Goal: Find specific page/section: Find specific page/section

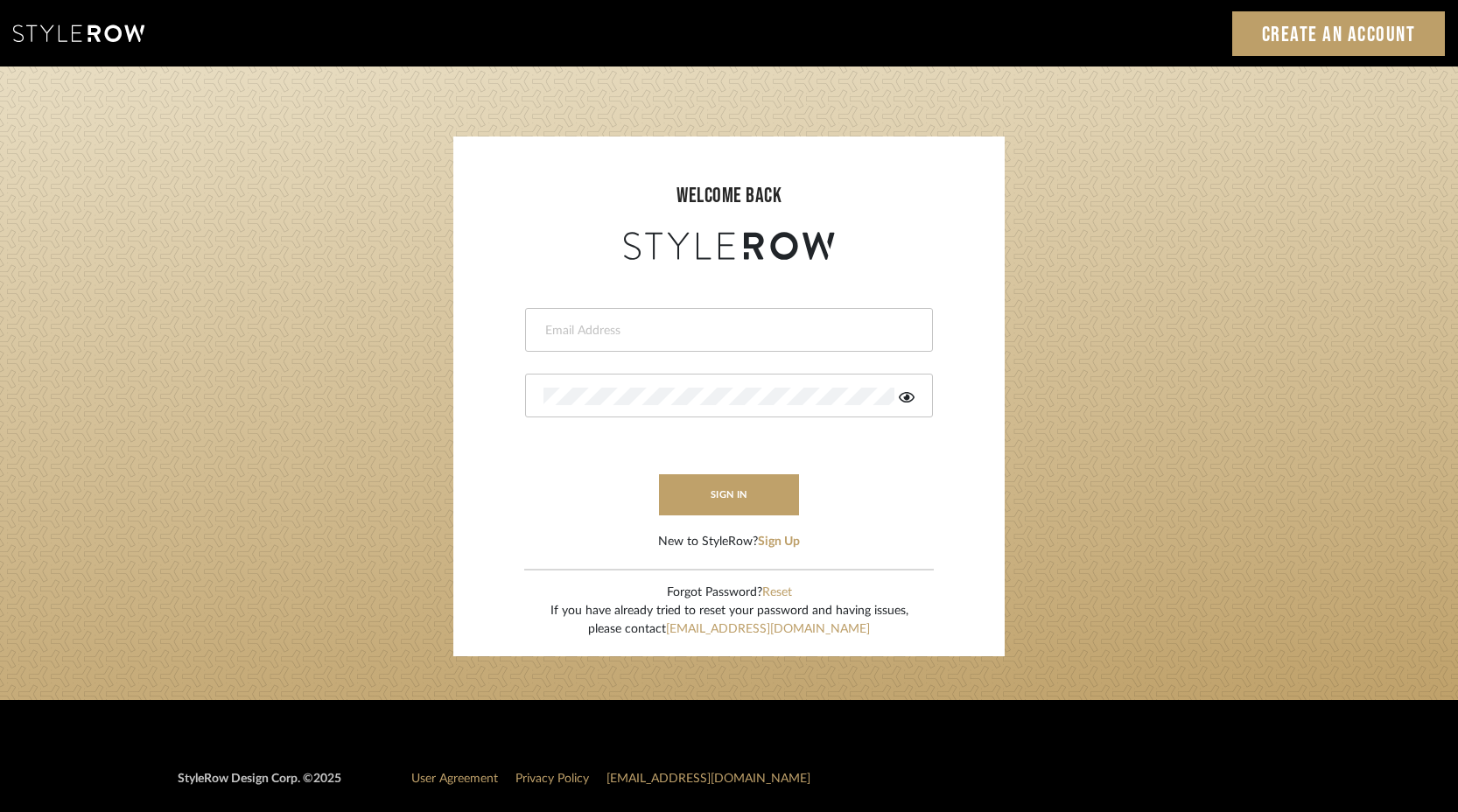
type input "stacie@artisticodesign.net"
click at [698, 327] on input "stacie@artisticodesign.net" at bounding box center [726, 330] width 367 height 18
click at [912, 450] on form "stacie@artisticodesign.net sign in New to StyleRow? Sign Up" at bounding box center [728, 408] width 516 height 287
click at [748, 498] on button "sign in" at bounding box center [729, 495] width 140 height 41
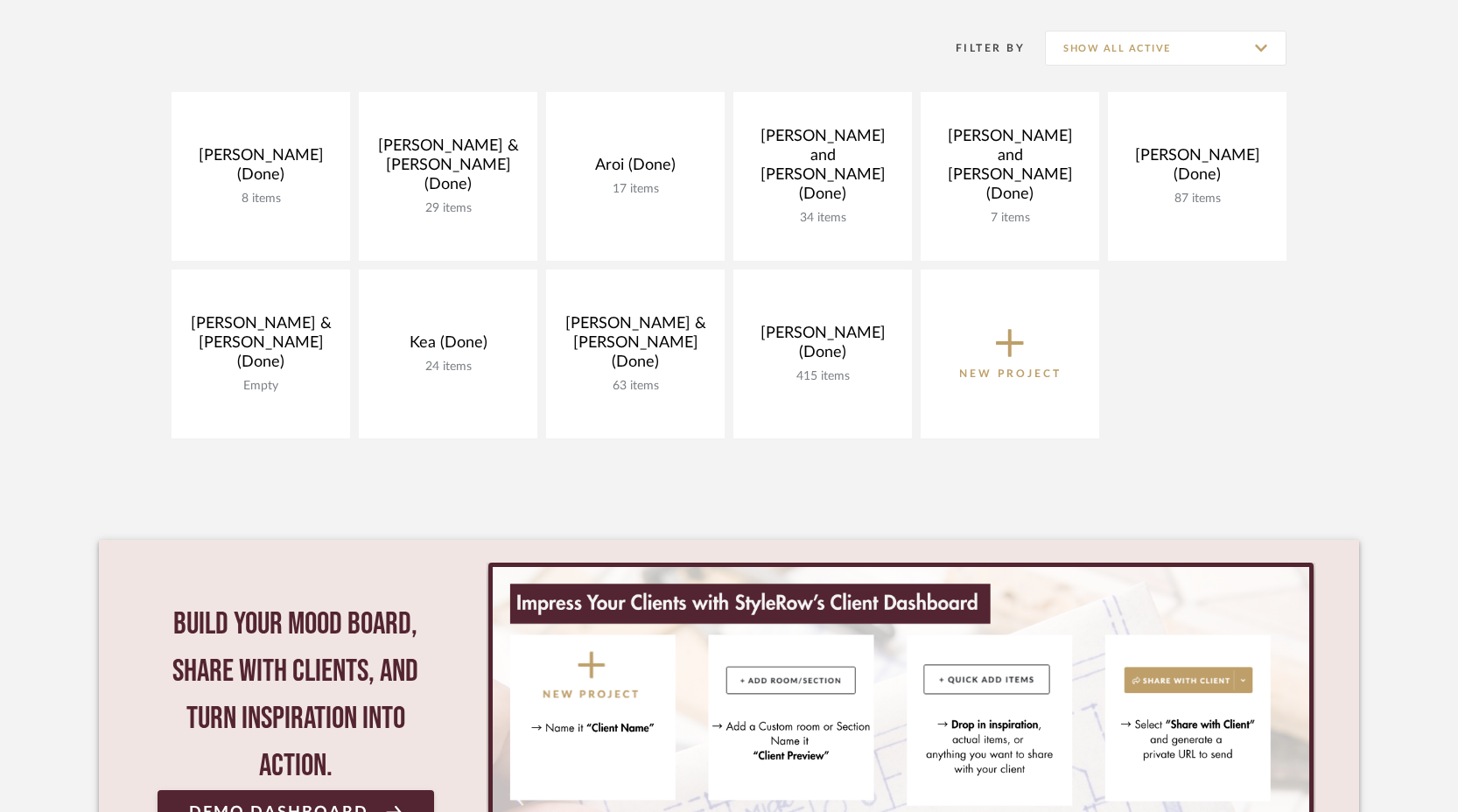
scroll to position [330, 0]
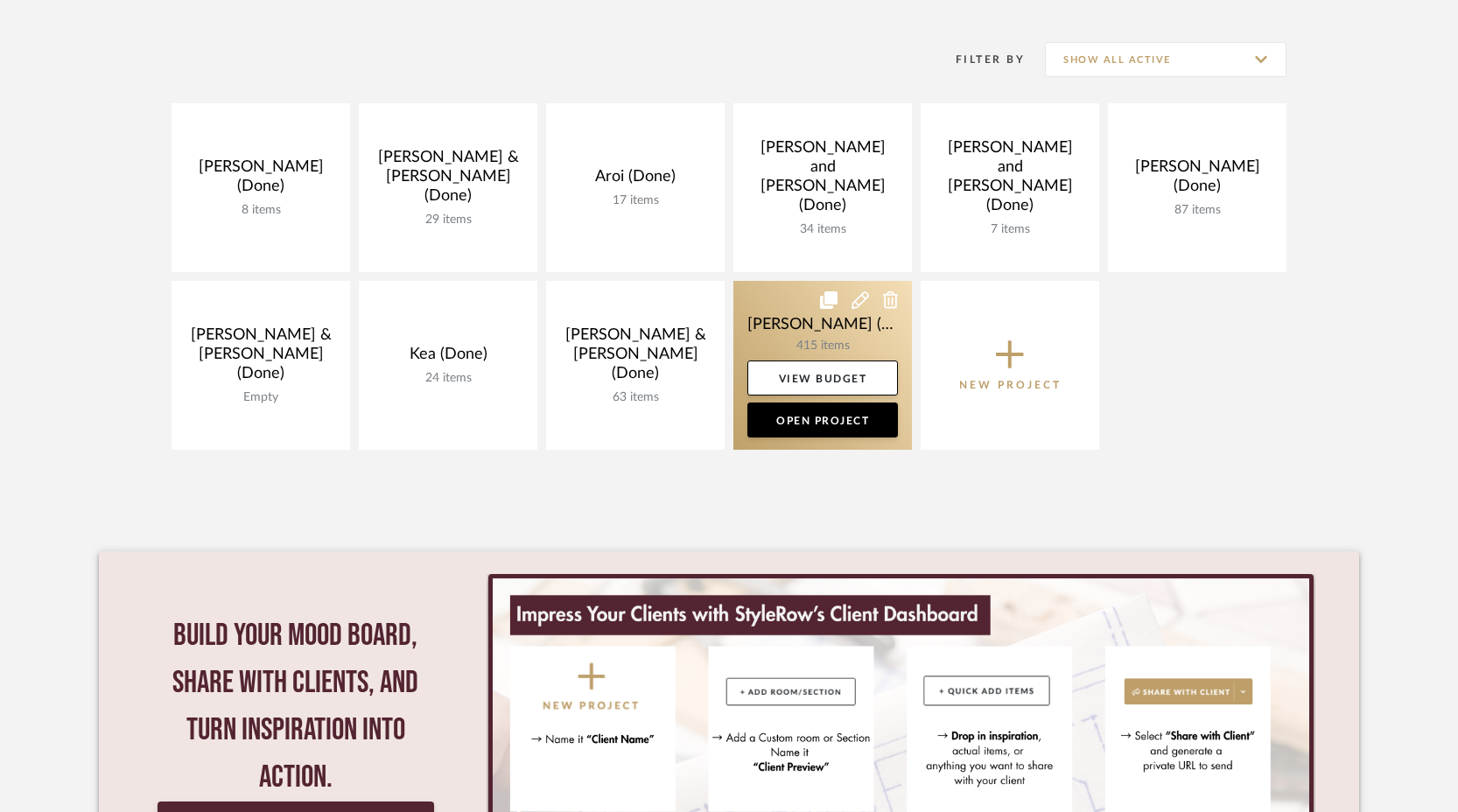
click at [819, 330] on link at bounding box center [822, 365] width 178 height 169
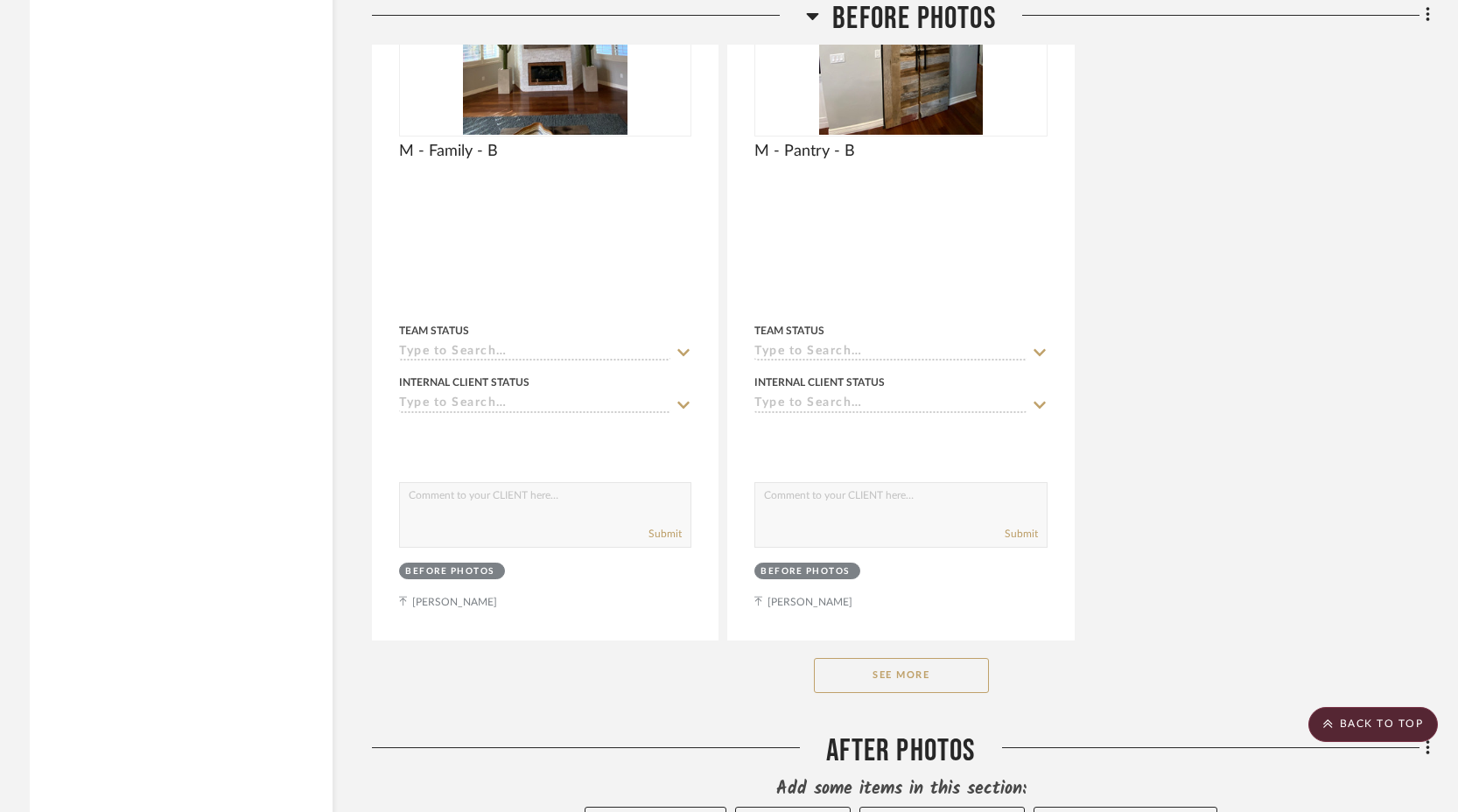
scroll to position [7605, 0]
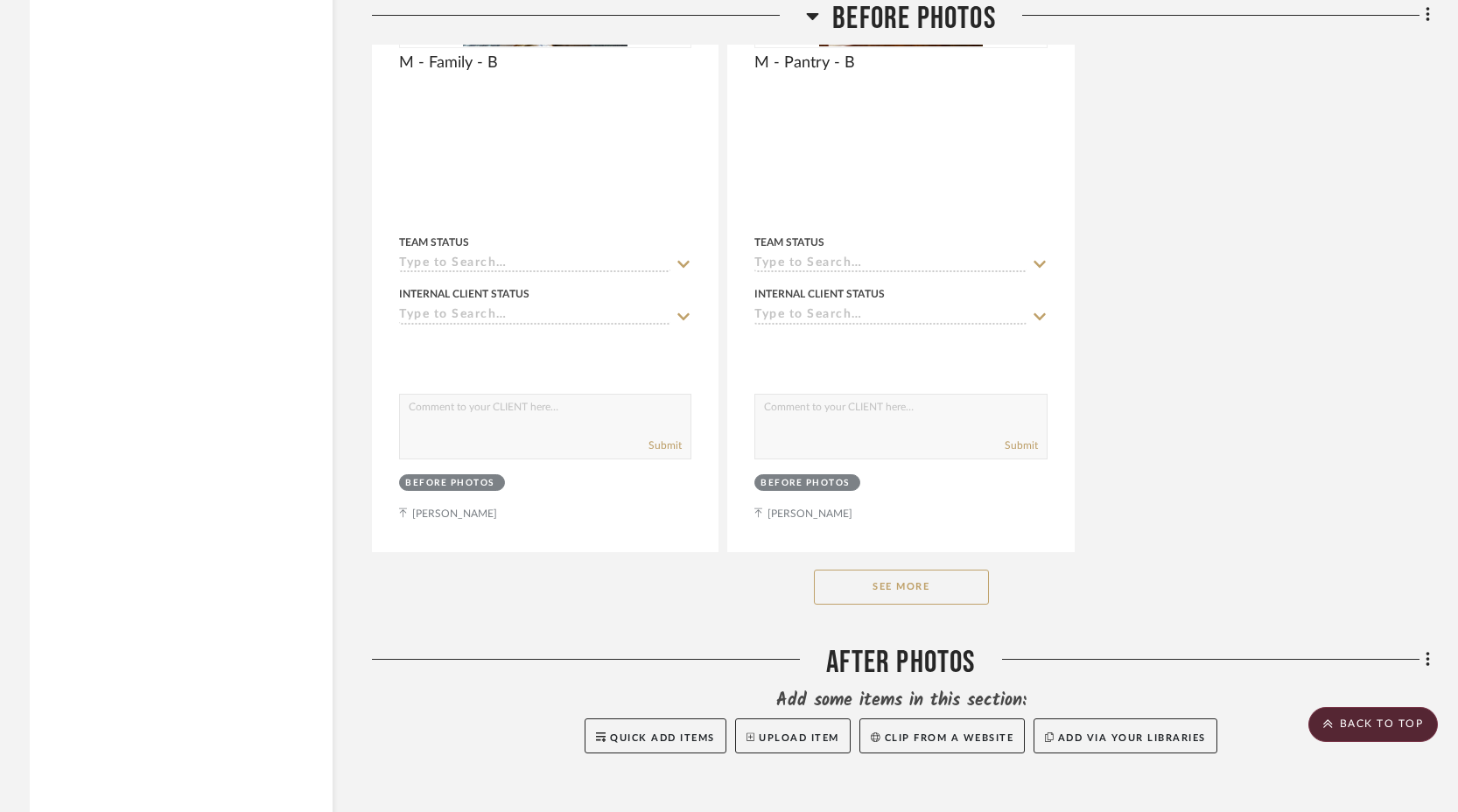
click at [871, 591] on button "See More" at bounding box center [902, 587] width 175 height 35
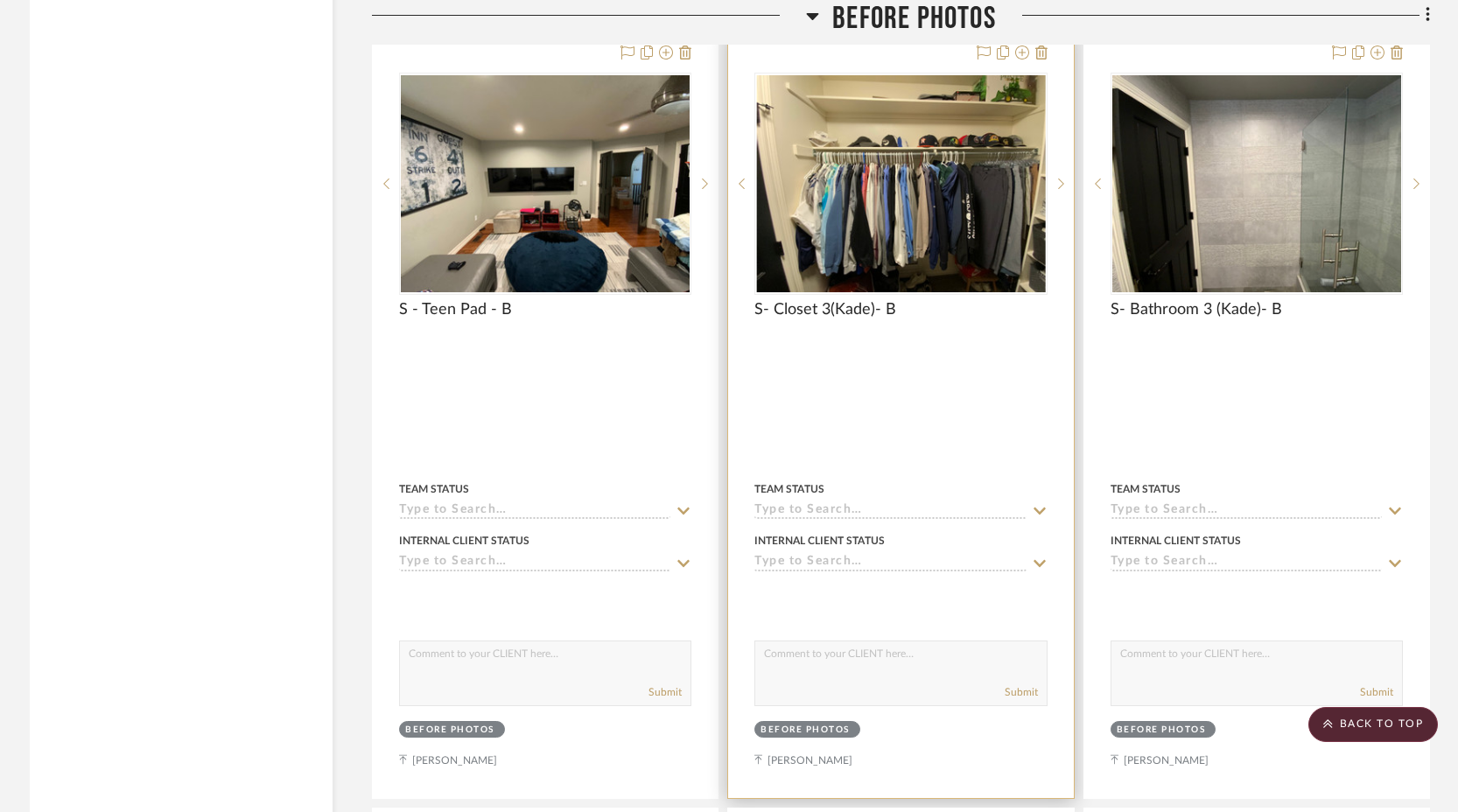
scroll to position [10328, 0]
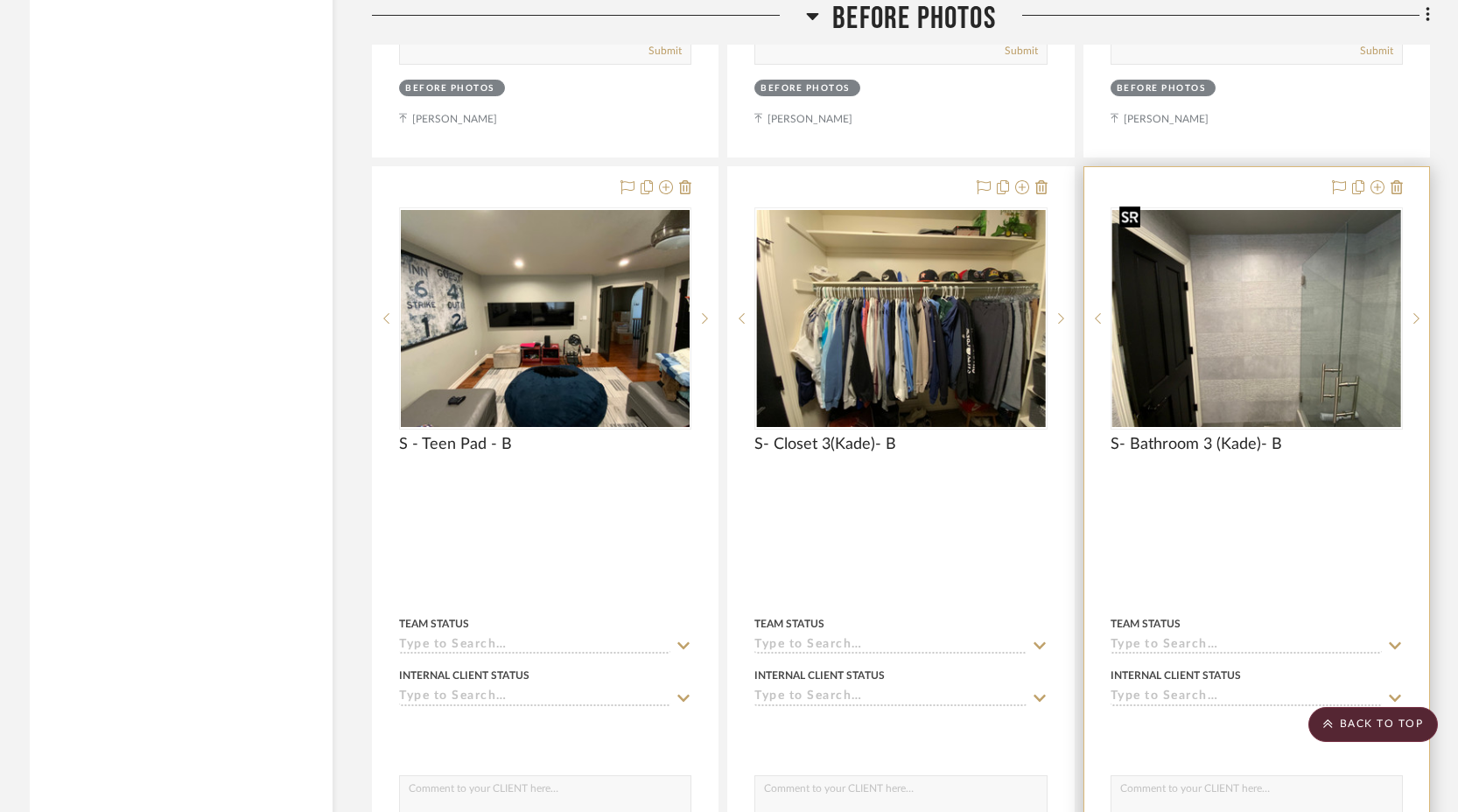
click at [0, 0] on img at bounding box center [0, 0] width 0 height 0
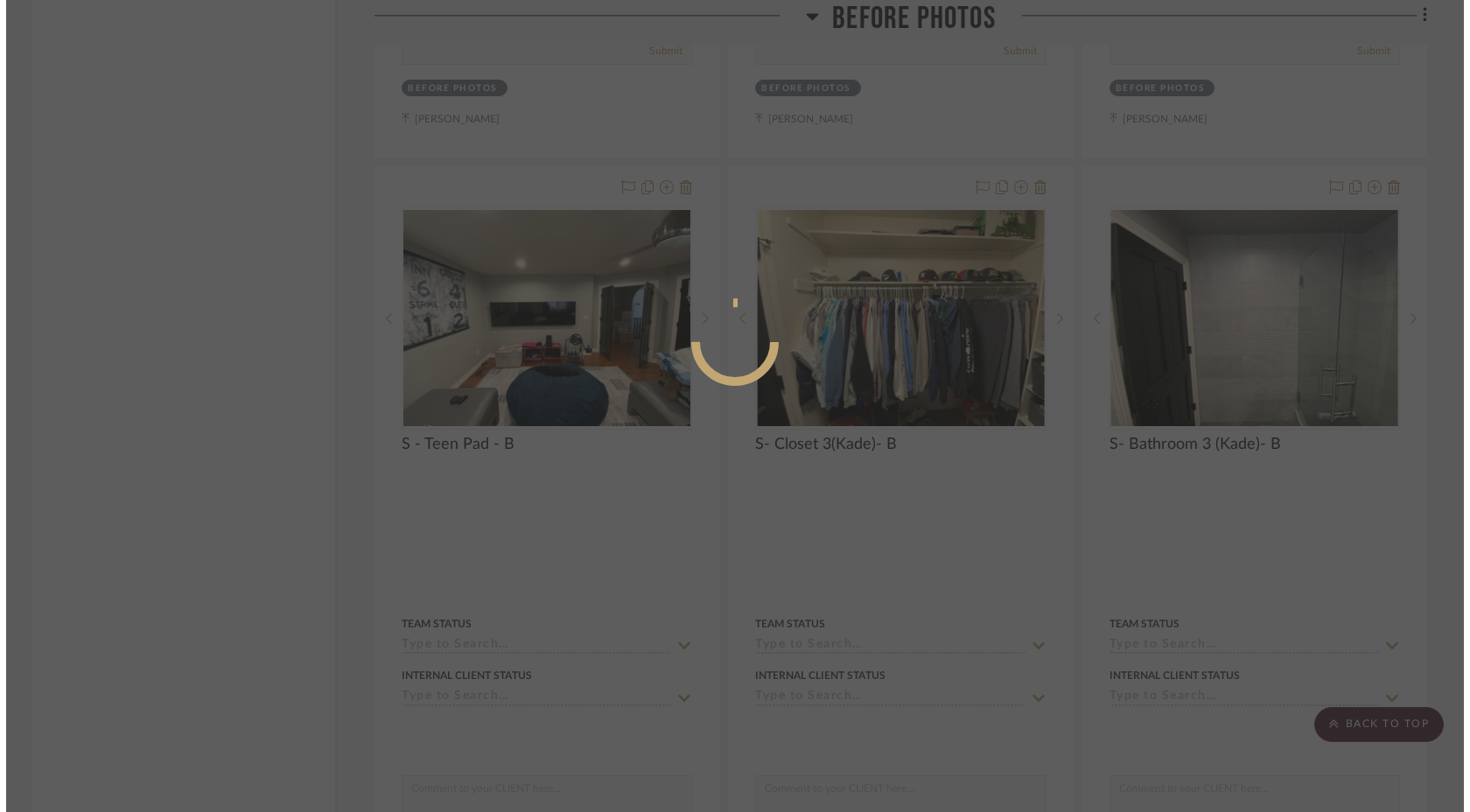
scroll to position [0, 0]
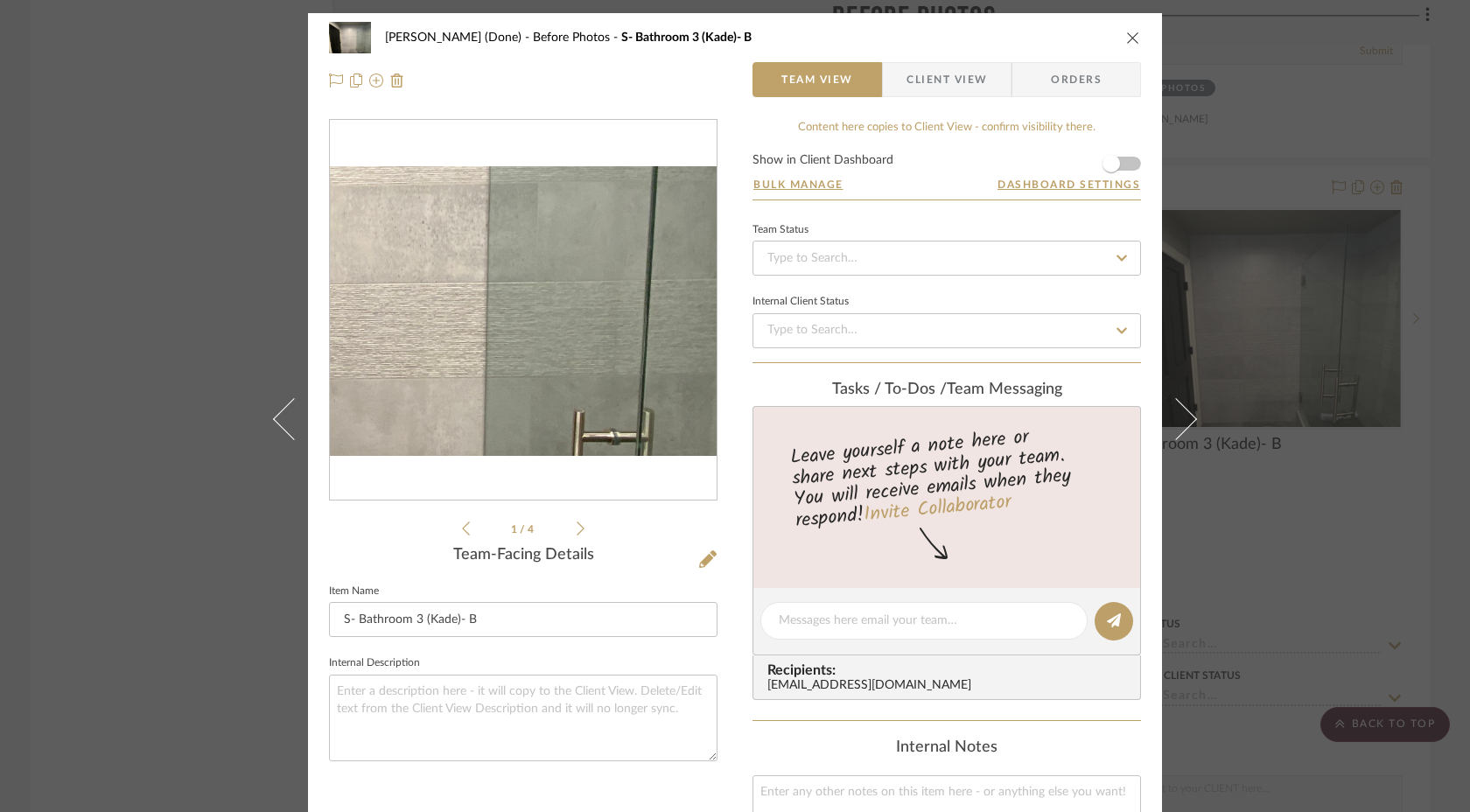
click at [589, 338] on img "0" at bounding box center [523, 311] width 386 height 289
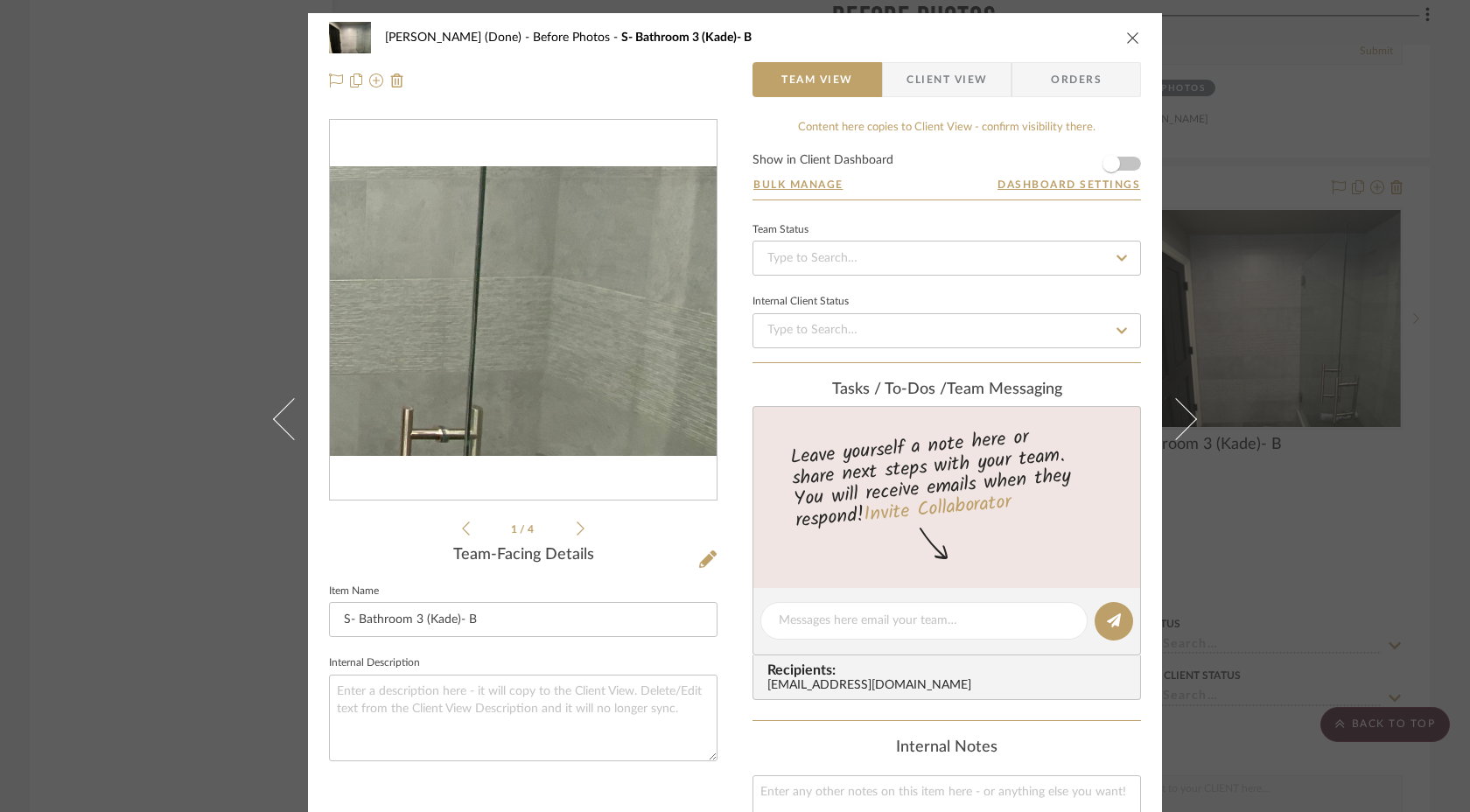
click at [666, 339] on img "0" at bounding box center [523, 311] width 386 height 289
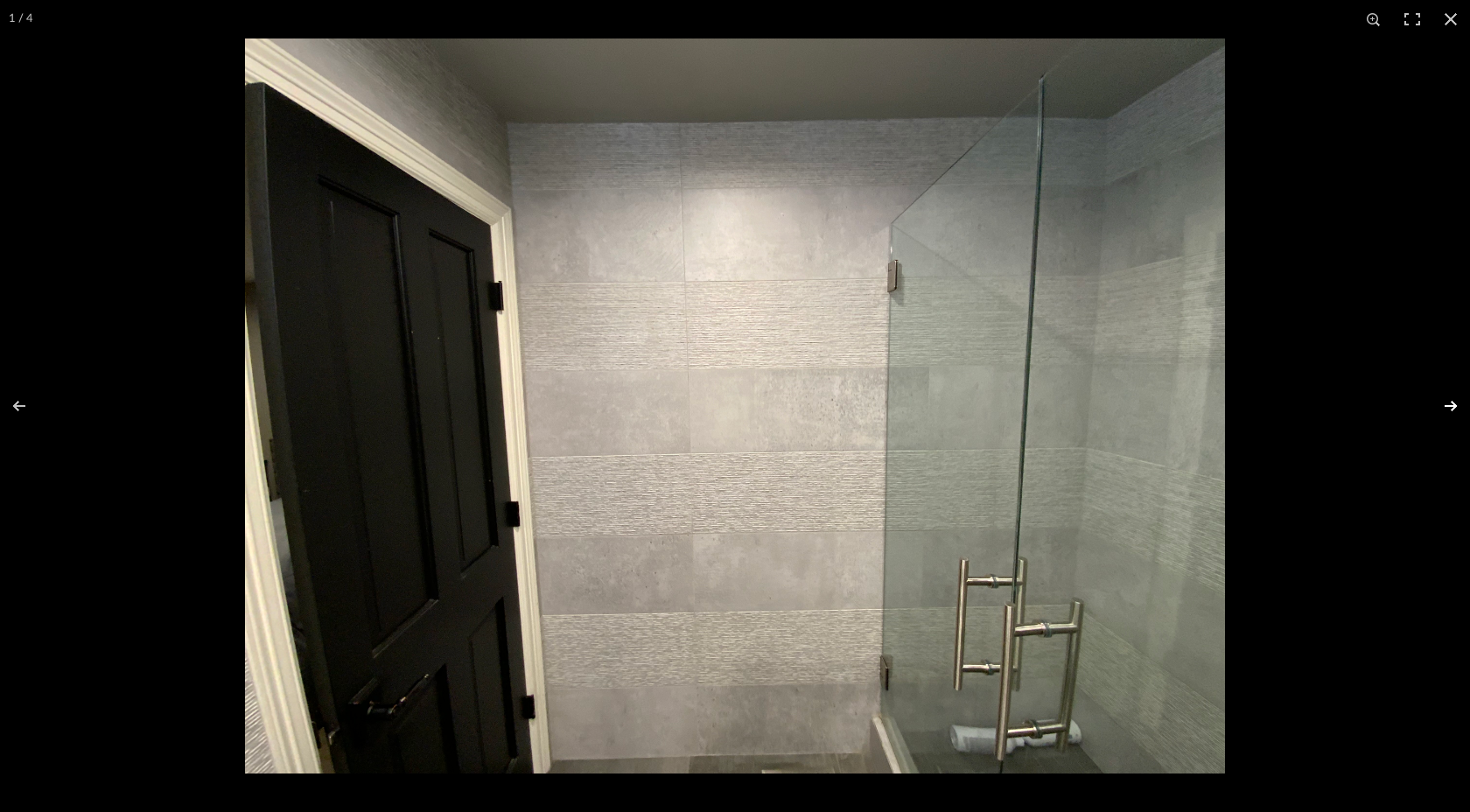
click at [1447, 402] on button at bounding box center [1439, 406] width 62 height 88
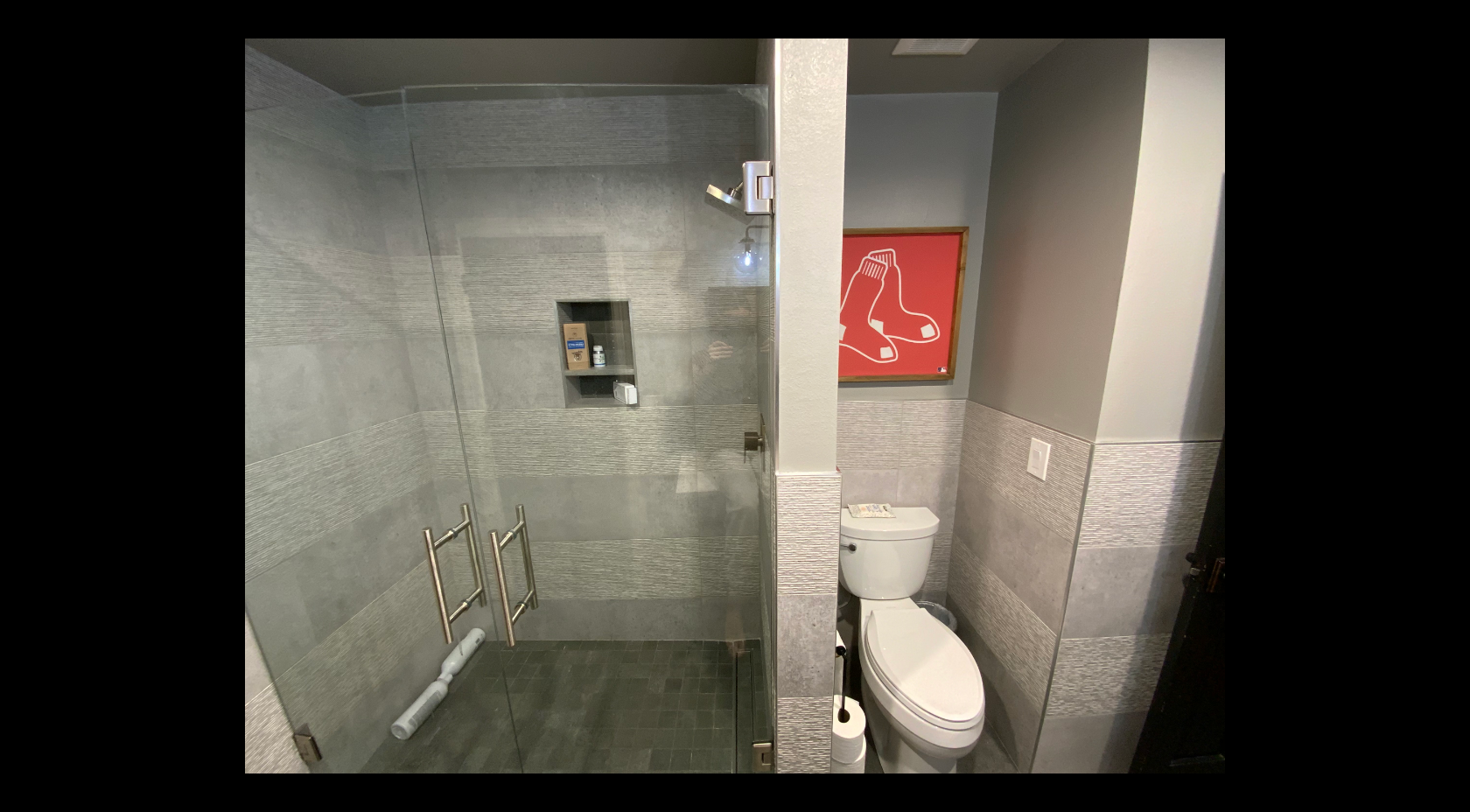
click at [1447, 402] on button at bounding box center [1439, 406] width 62 height 88
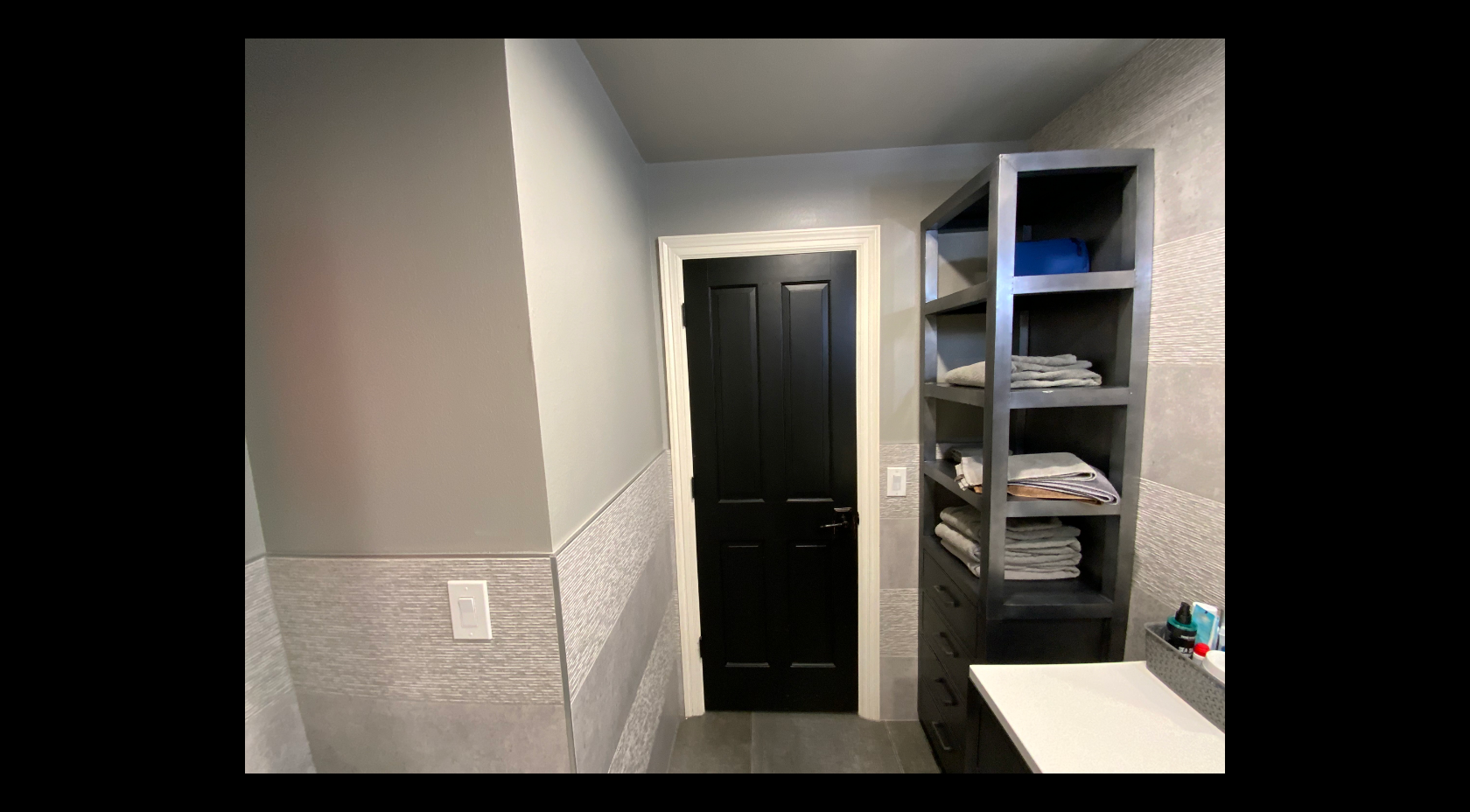
click at [1447, 402] on button at bounding box center [1439, 406] width 62 height 88
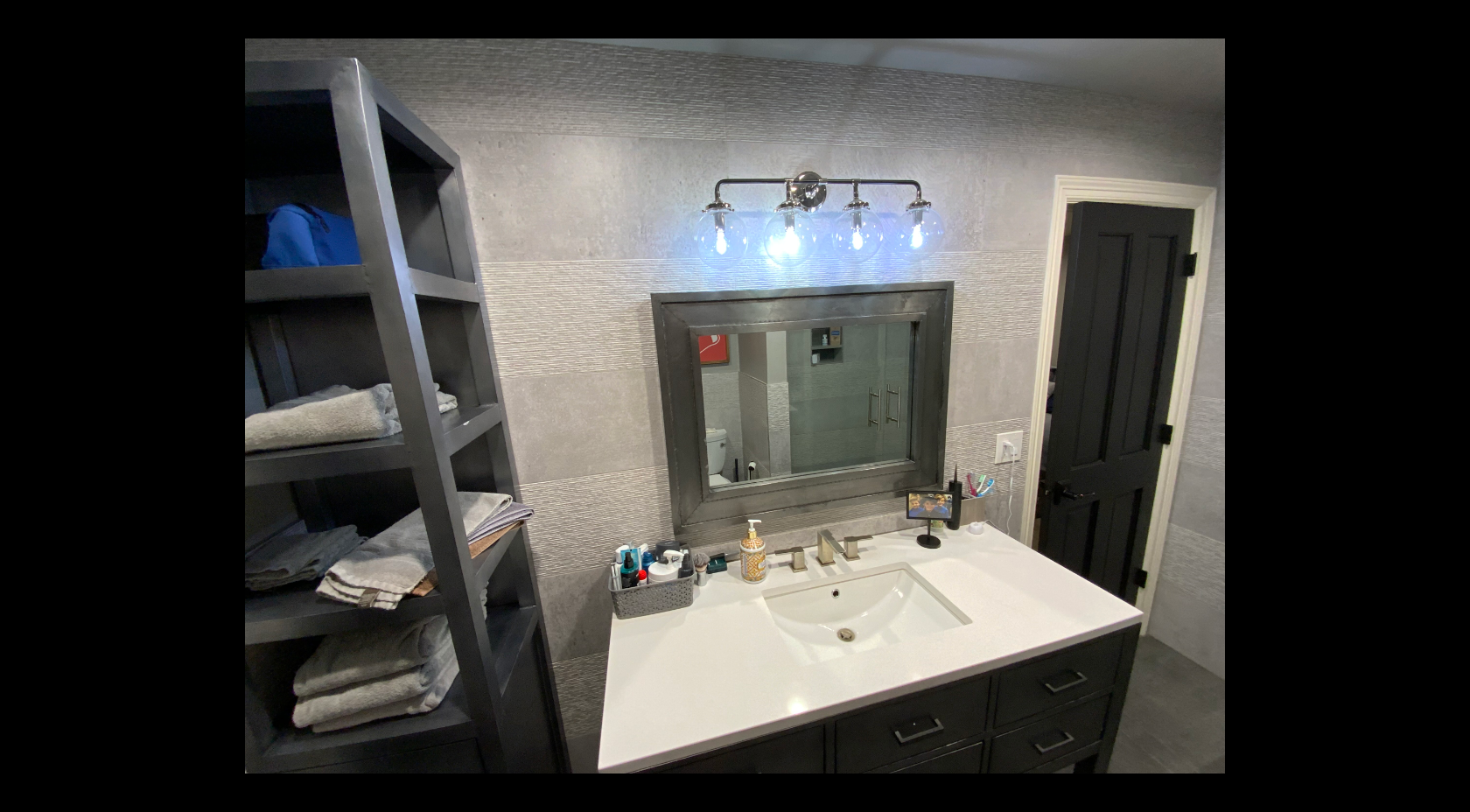
click at [1447, 402] on button at bounding box center [1439, 406] width 62 height 88
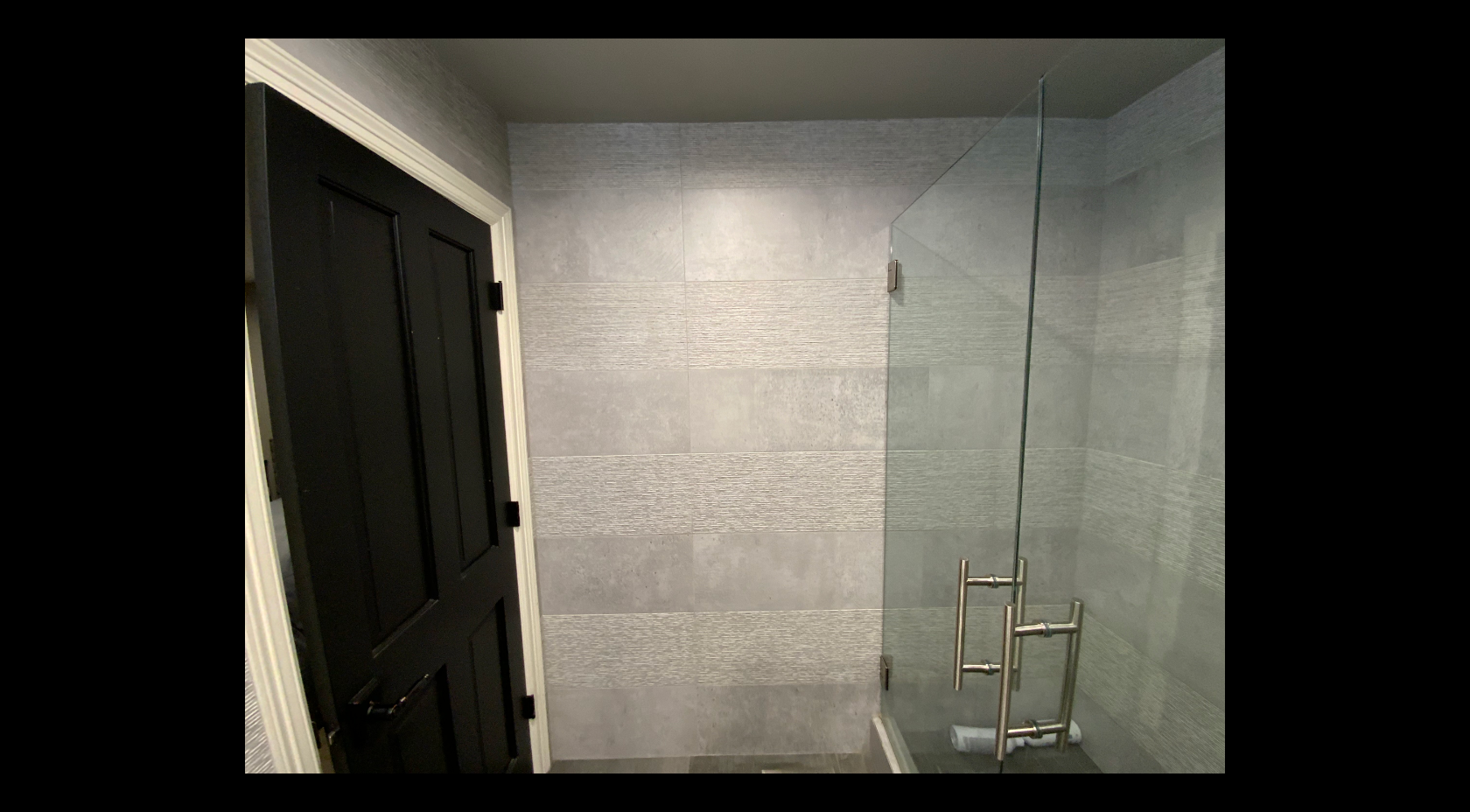
click at [1447, 402] on button at bounding box center [1439, 406] width 62 height 88
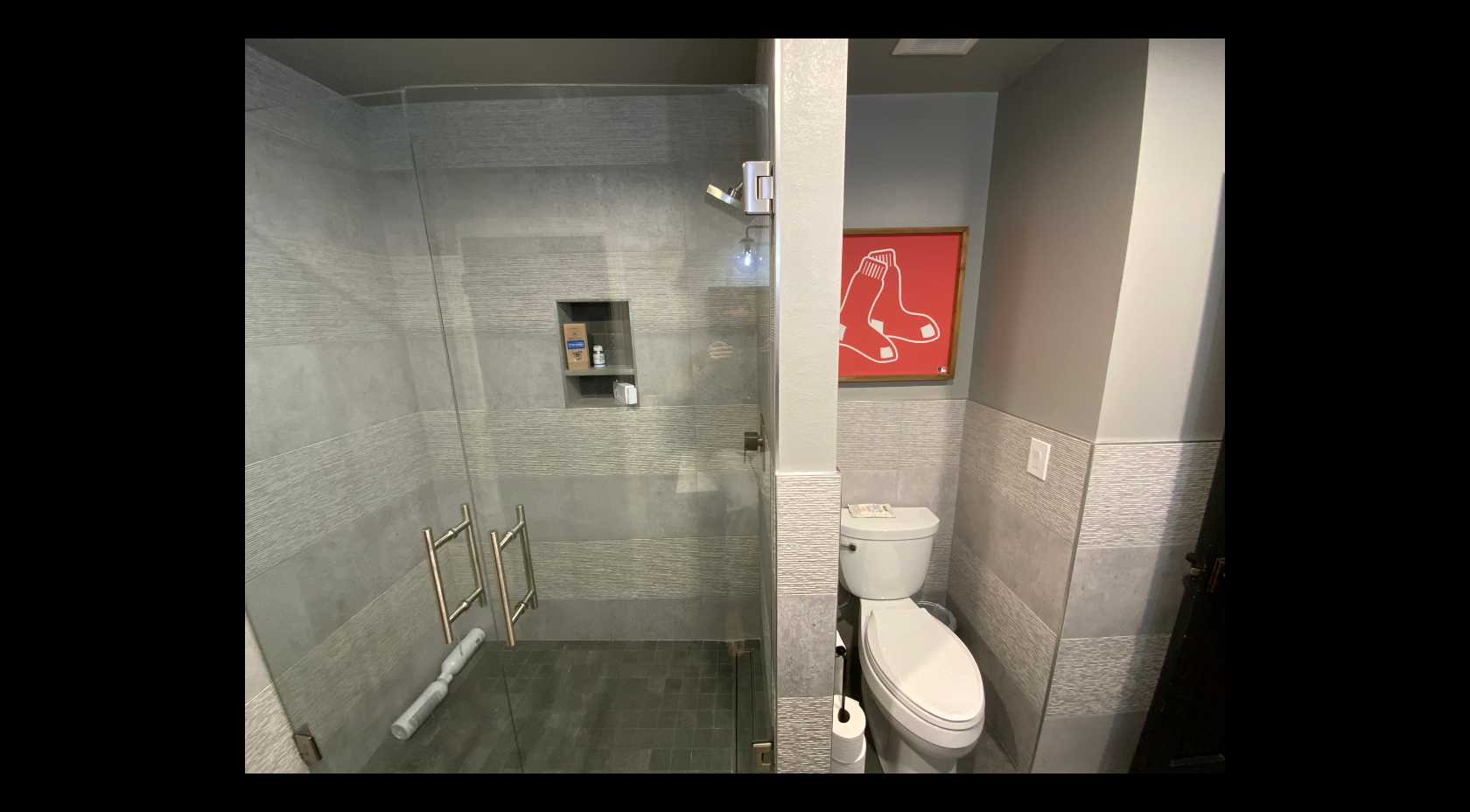
click at [1447, 402] on button at bounding box center [1439, 406] width 62 height 88
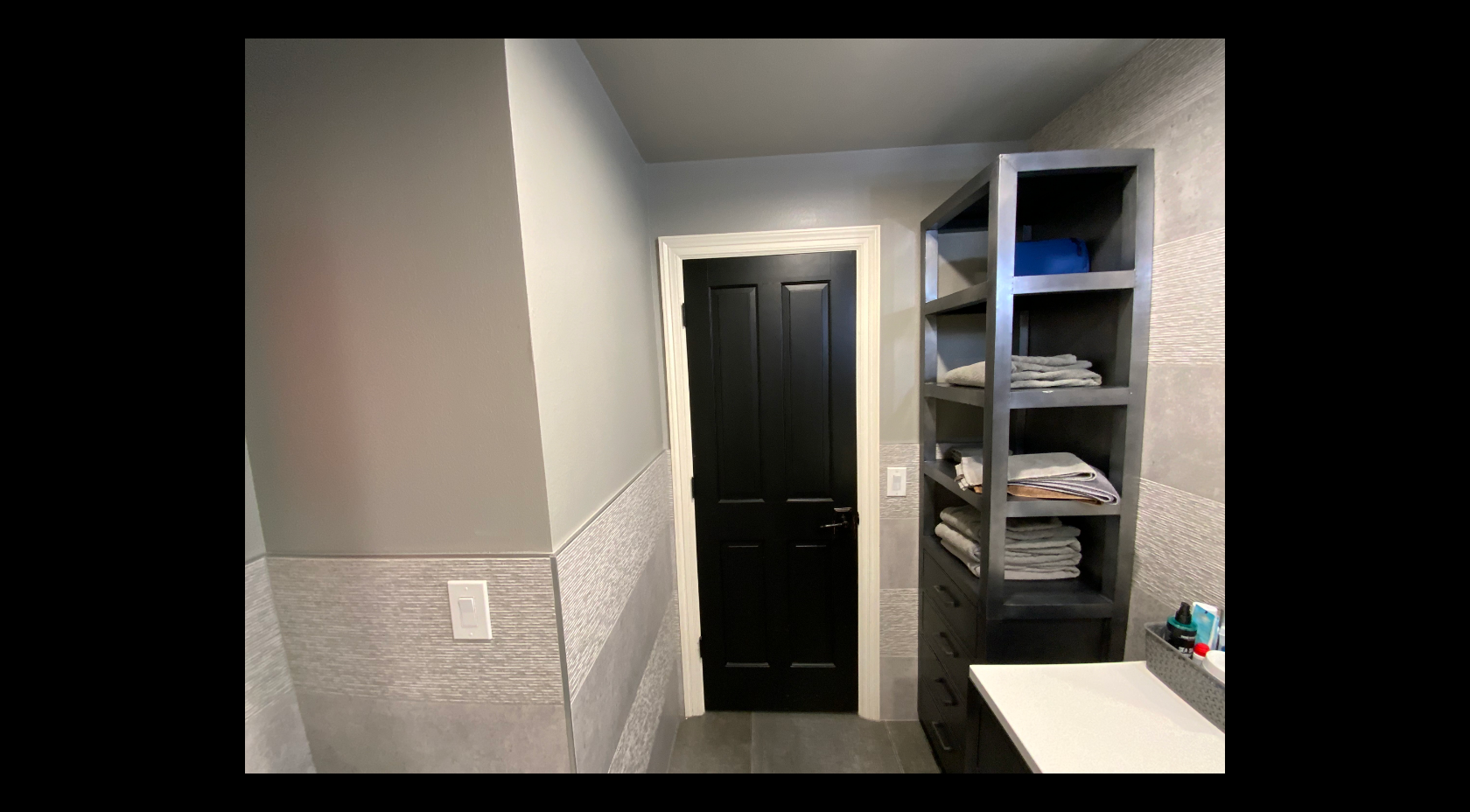
click at [1447, 402] on button at bounding box center [1439, 406] width 62 height 88
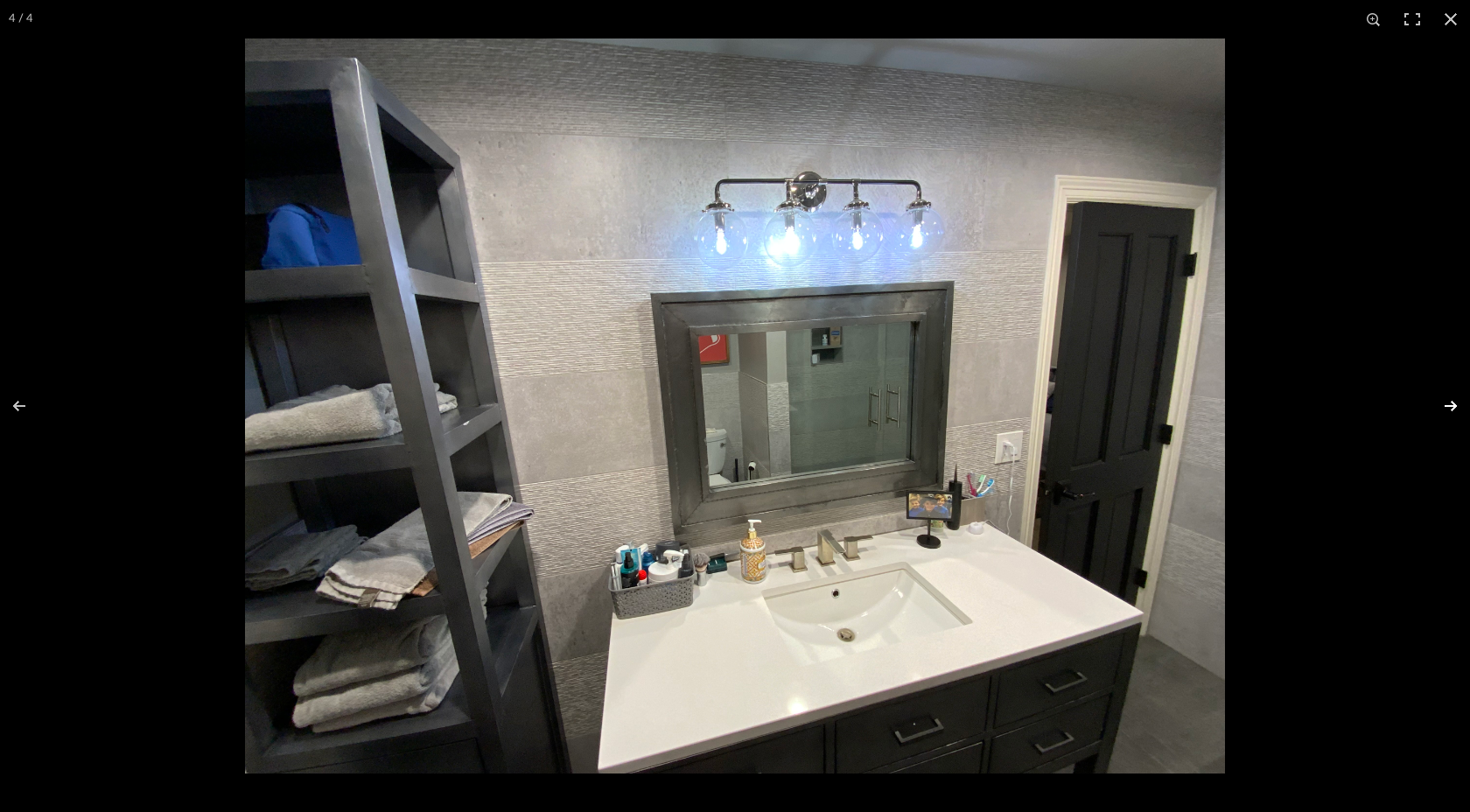
click at [1459, 400] on button at bounding box center [1439, 406] width 62 height 88
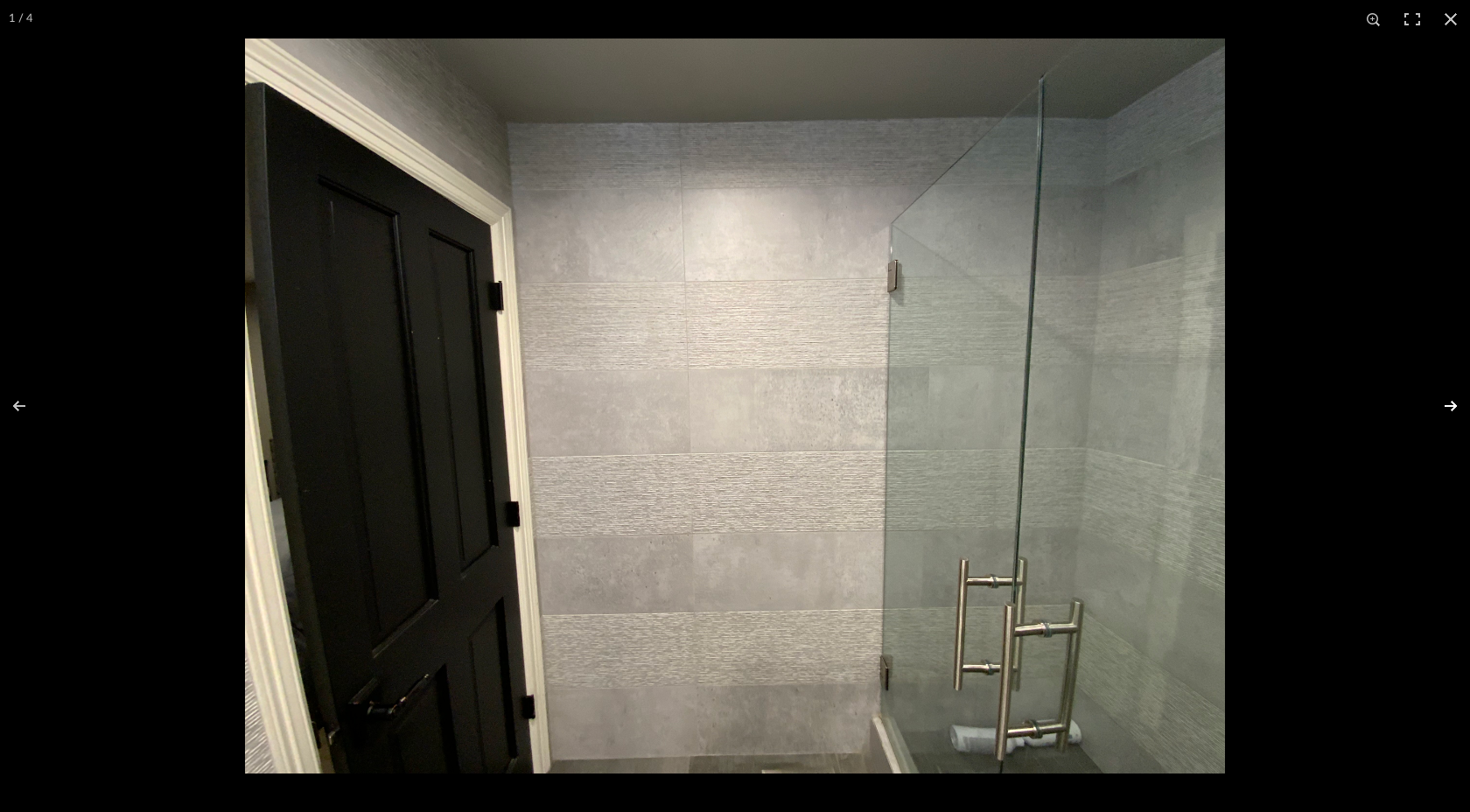
click at [1458, 408] on button at bounding box center [1439, 406] width 62 height 88
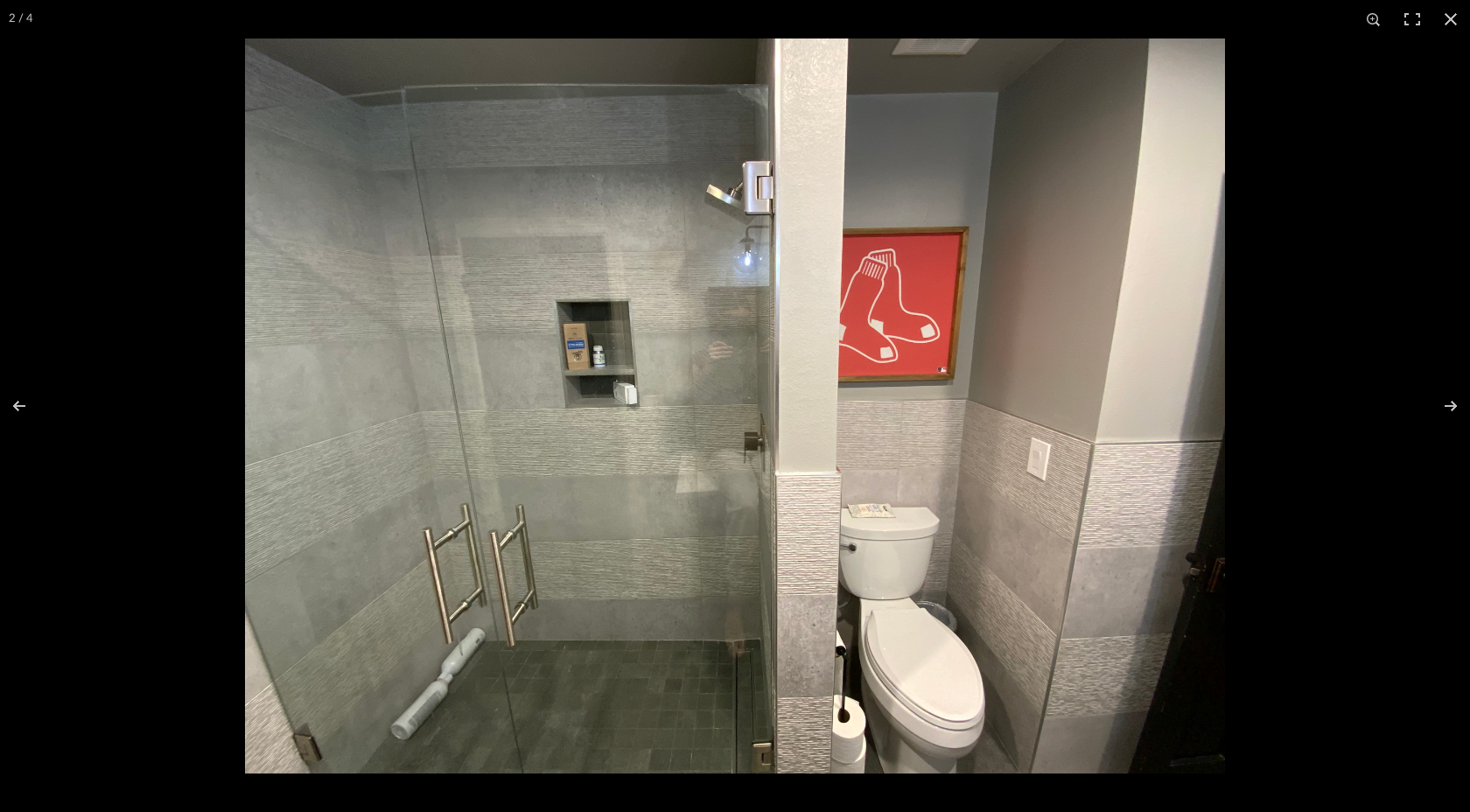
click at [749, 250] on img at bounding box center [735, 406] width 980 height 735
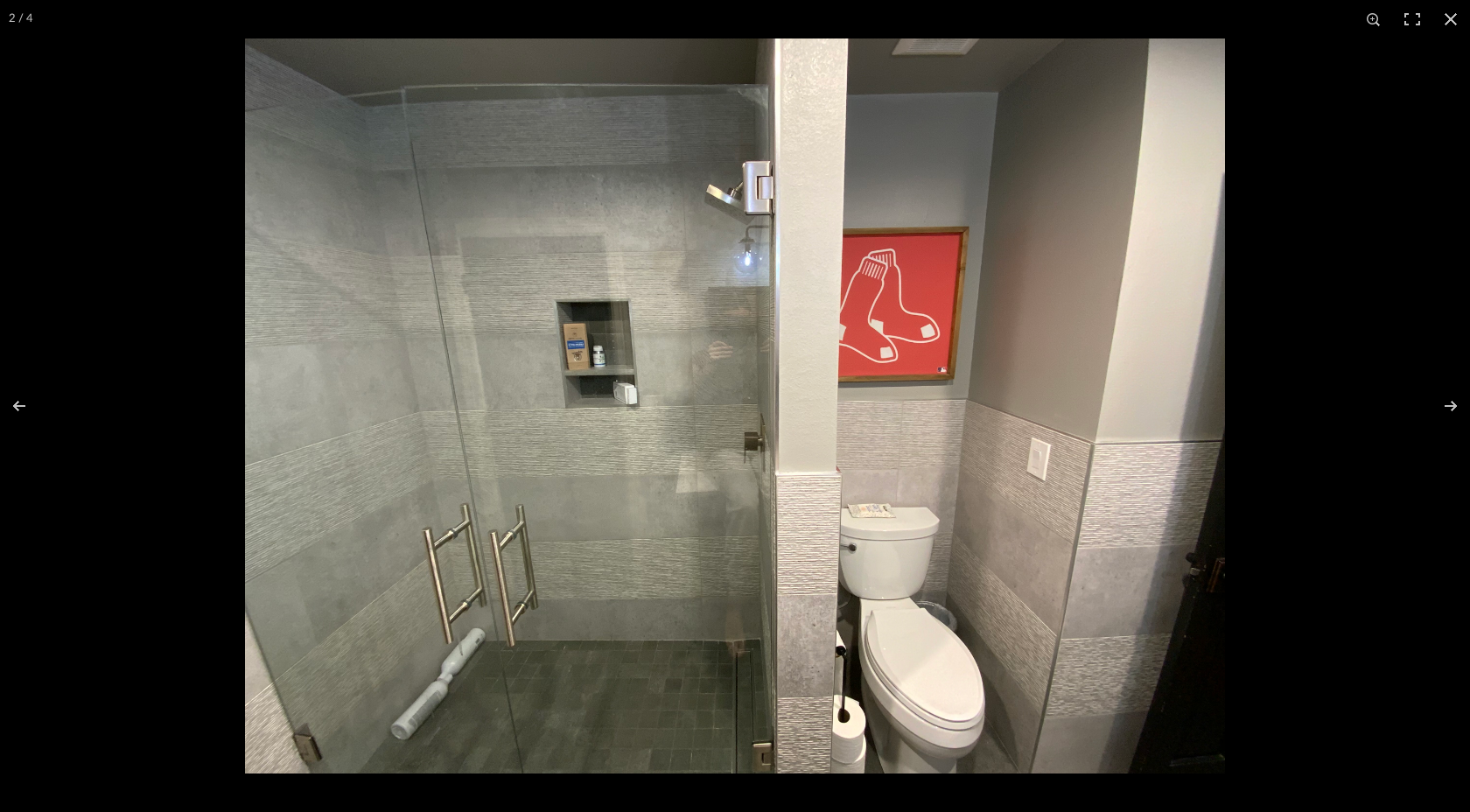
click at [763, 445] on img at bounding box center [735, 406] width 980 height 735
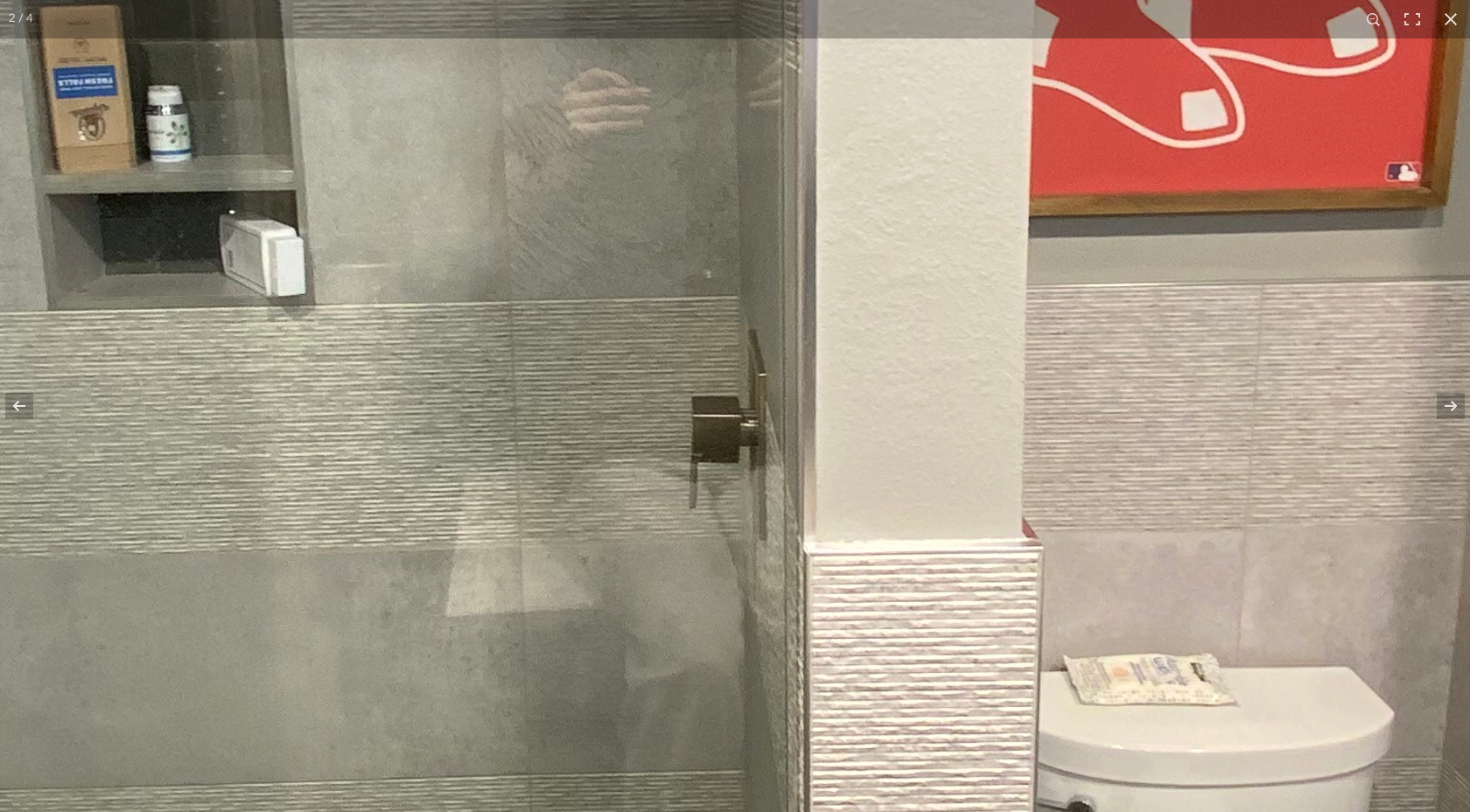
click at [757, 470] on img at bounding box center [658, 302] width 3528 height 2646
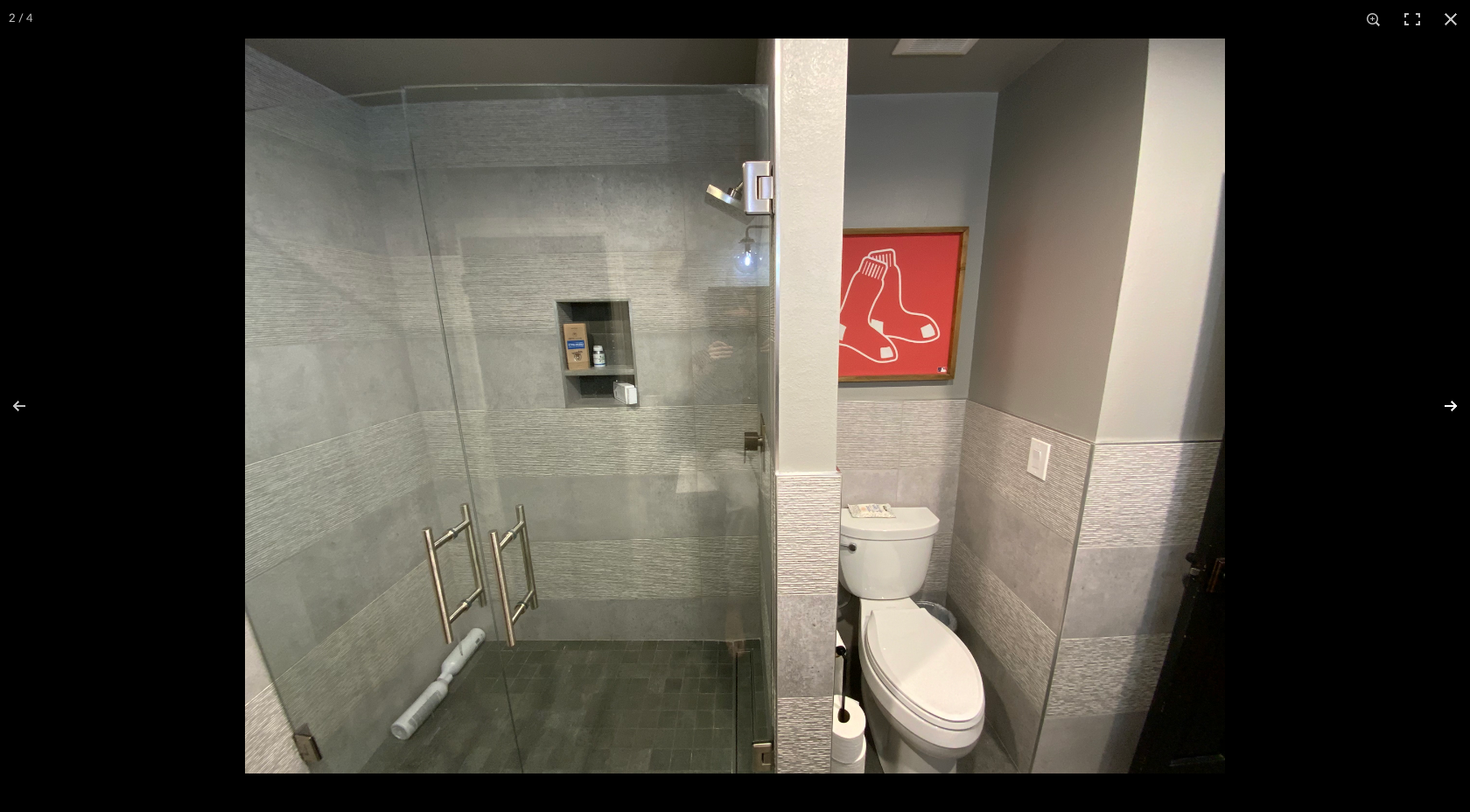
click at [1437, 393] on button at bounding box center [1439, 406] width 62 height 88
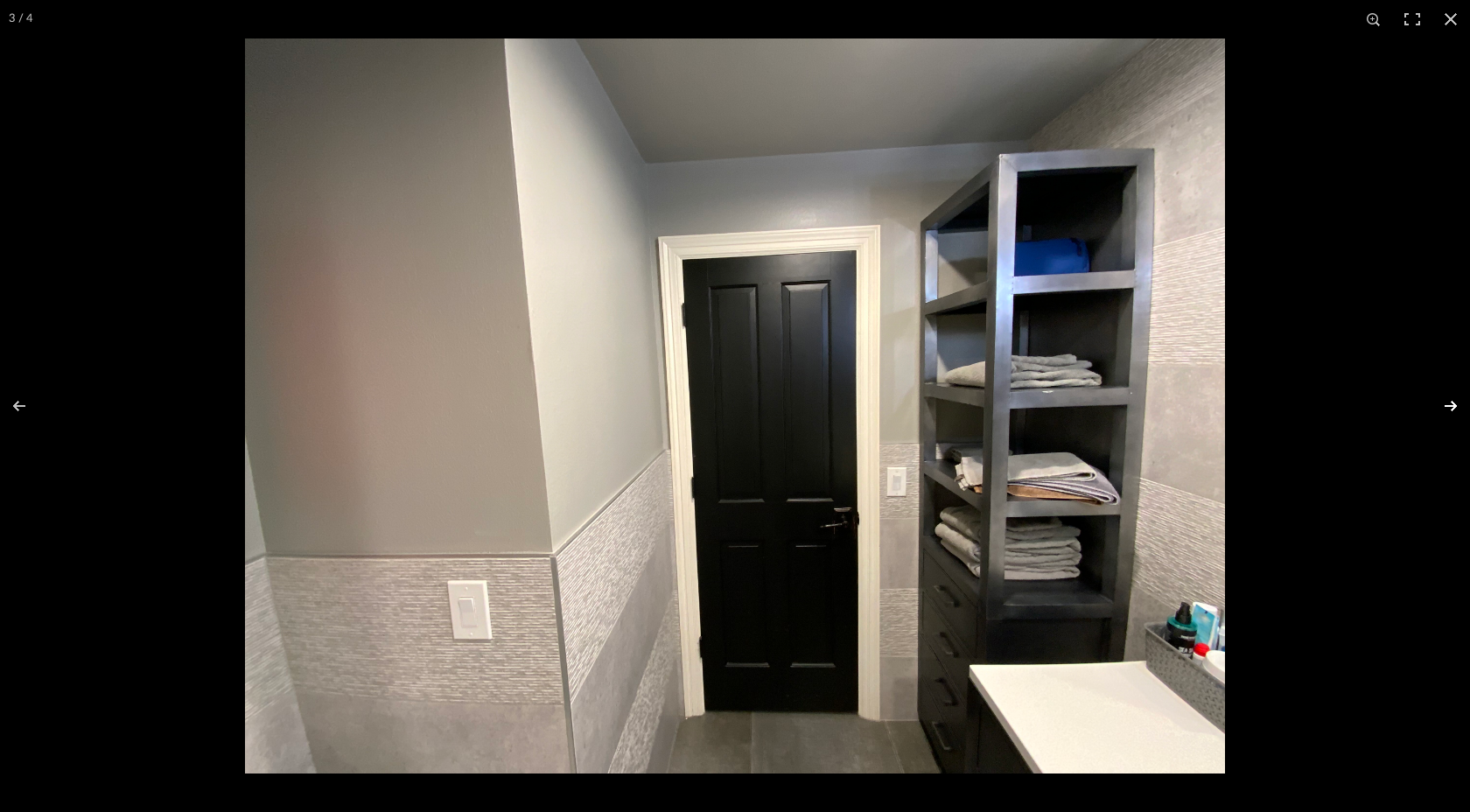
click at [1449, 397] on button at bounding box center [1439, 406] width 62 height 88
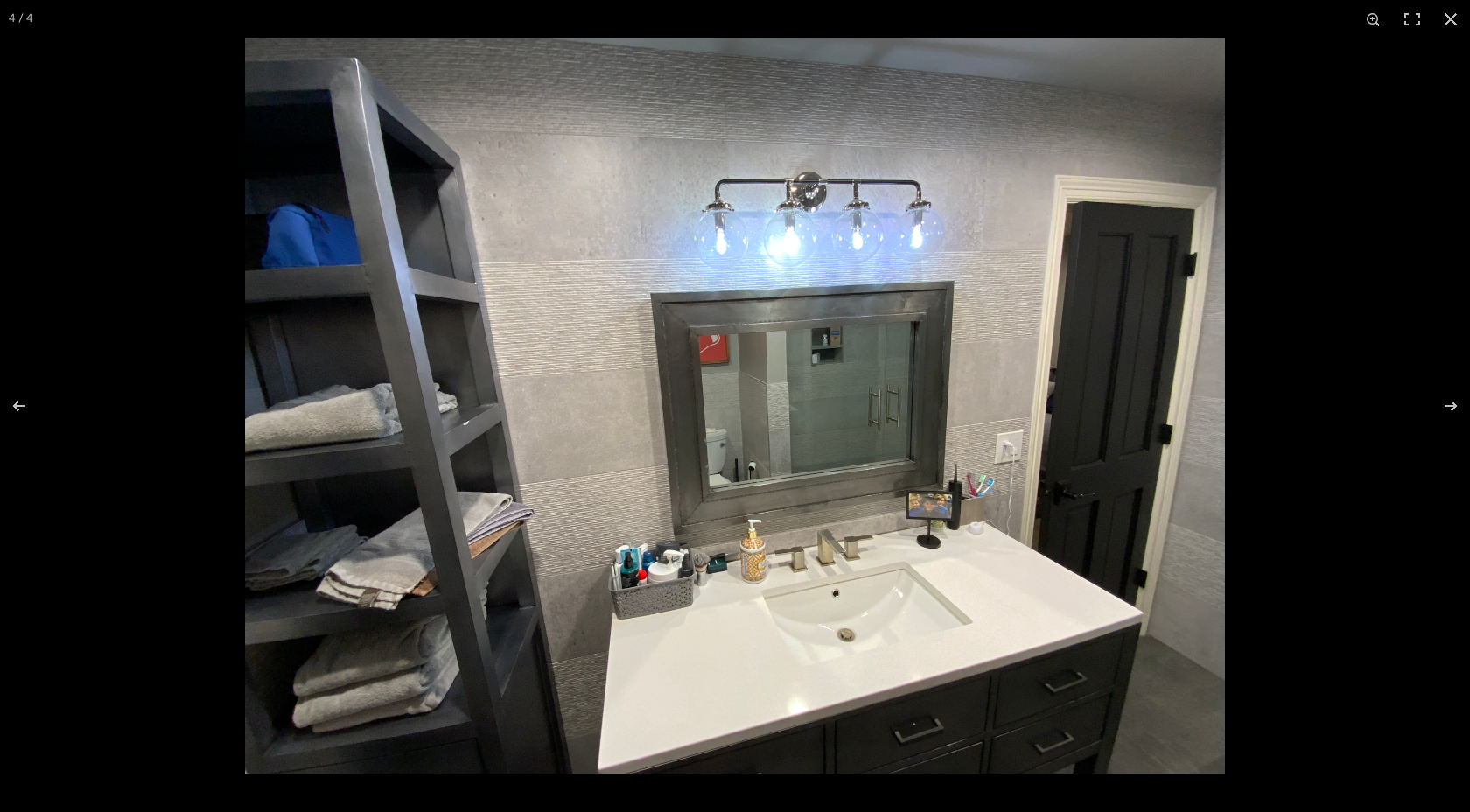
click at [833, 567] on img at bounding box center [735, 406] width 980 height 735
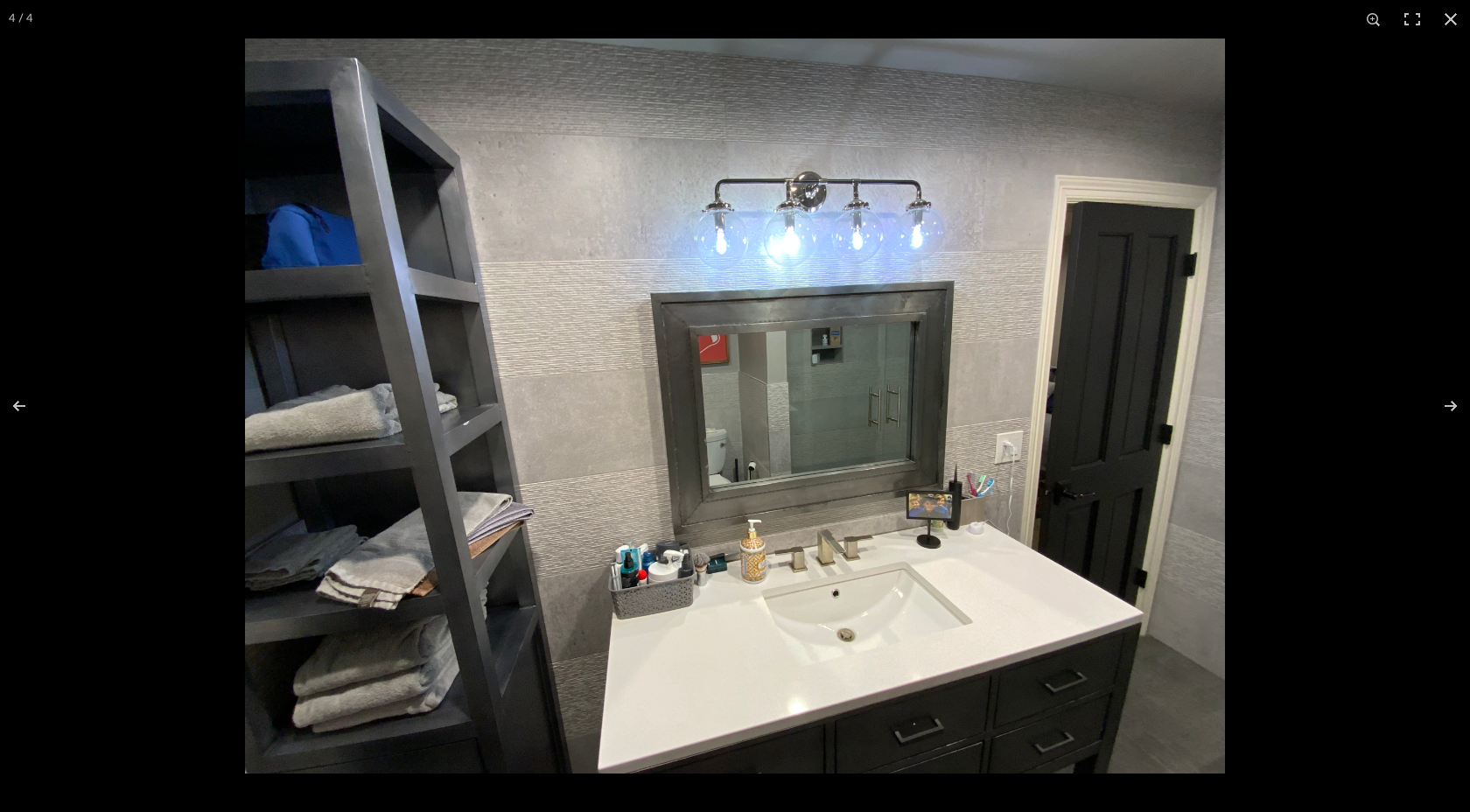
click at [829, 561] on img at bounding box center [735, 406] width 980 height 735
